Goal: Task Accomplishment & Management: Manage account settings

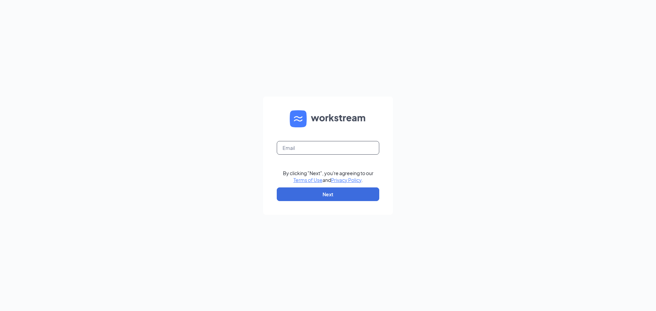
click at [351, 150] on input "text" at bounding box center [328, 148] width 103 height 14
type input "[EMAIL_ADDRESS][DOMAIN_NAME]"
click at [340, 195] on button "Next" at bounding box center [328, 195] width 103 height 14
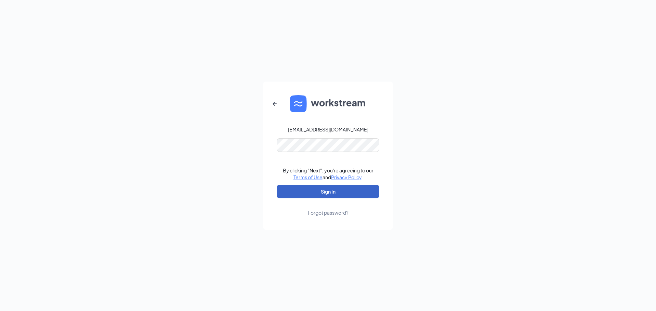
click at [332, 193] on button "Sign In" at bounding box center [328, 192] width 103 height 14
